Goal: Task Accomplishment & Management: Use online tool/utility

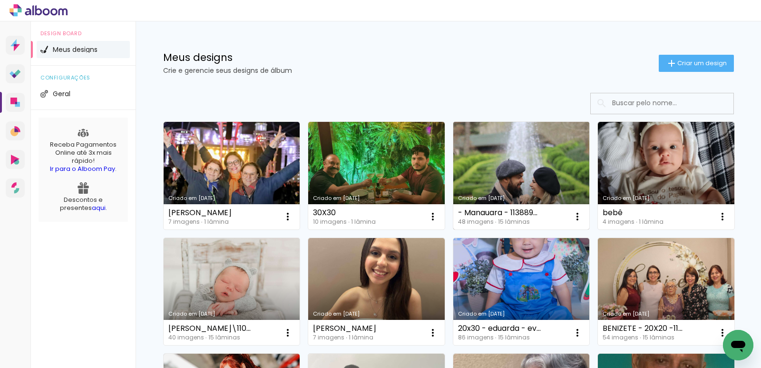
click at [537, 159] on link "Criado em [DATE]" at bounding box center [521, 176] width 137 height 108
